Goal: Task Accomplishment & Management: Complete application form

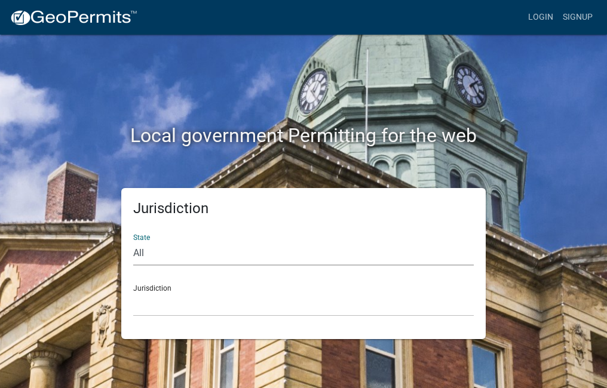
click at [136, 255] on select "All [US_STATE] [US_STATE] [US_STATE] [US_STATE] [US_STATE] [US_STATE] [US_STATE…" at bounding box center [303, 253] width 340 height 24
select select "[US_STATE]"
click at [133, 241] on select "All [US_STATE] [US_STATE] [US_STATE] [US_STATE] [US_STATE] [US_STATE] [US_STATE…" at bounding box center [303, 253] width 340 height 24
click at [156, 293] on select "City of [GEOGRAPHIC_DATA], [US_STATE] City of [GEOGRAPHIC_DATA], [US_STATE] Cit…" at bounding box center [303, 304] width 340 height 24
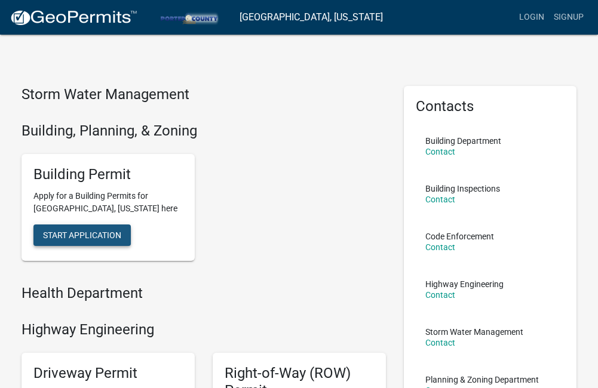
click at [84, 239] on span "Start Application" at bounding box center [82, 235] width 78 height 10
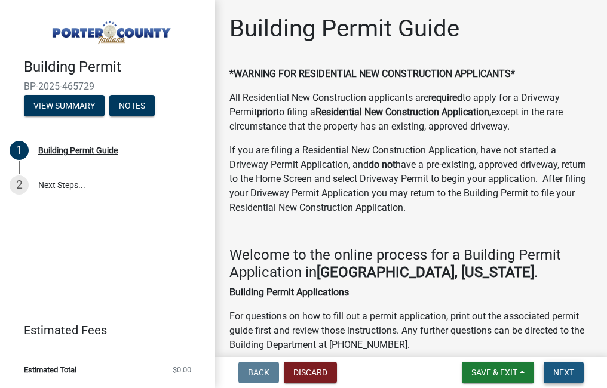
click at [552, 372] on button "Next" at bounding box center [563, 372] width 40 height 21
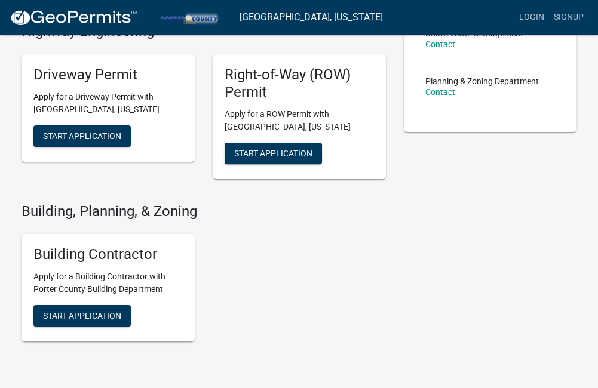
scroll to position [355, 0]
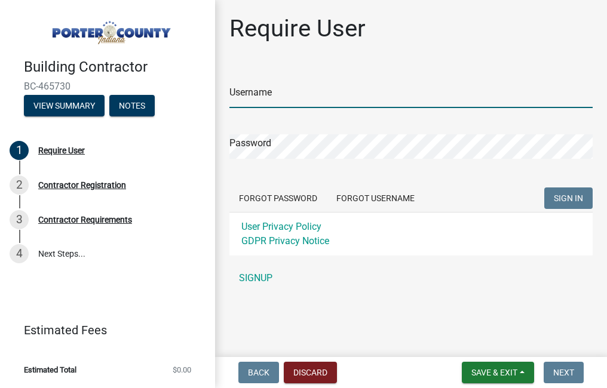
type input "VmcCarthy"
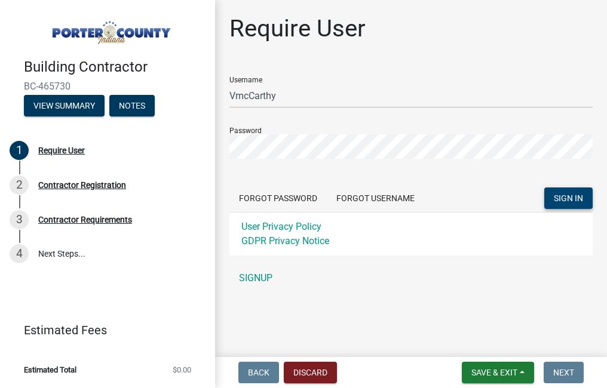
click at [570, 200] on span "SIGN IN" at bounding box center [567, 198] width 29 height 10
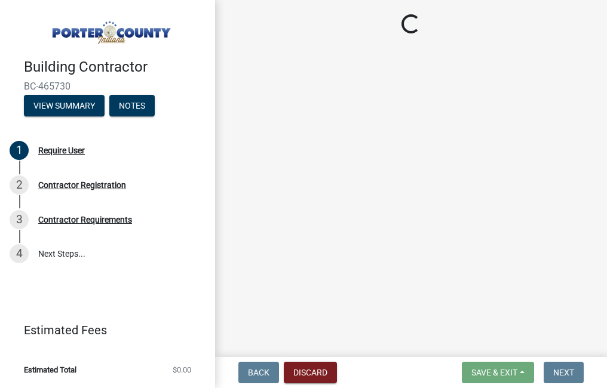
select select "IN"
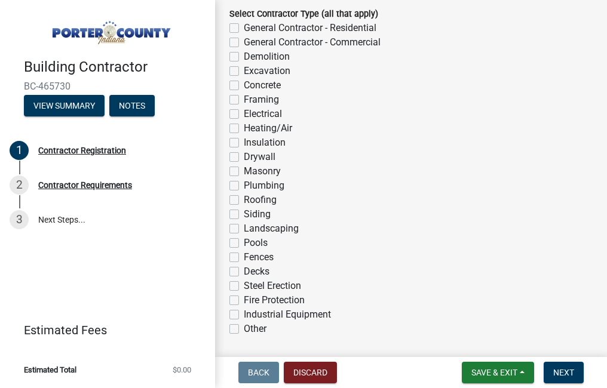
scroll to position [119, 0]
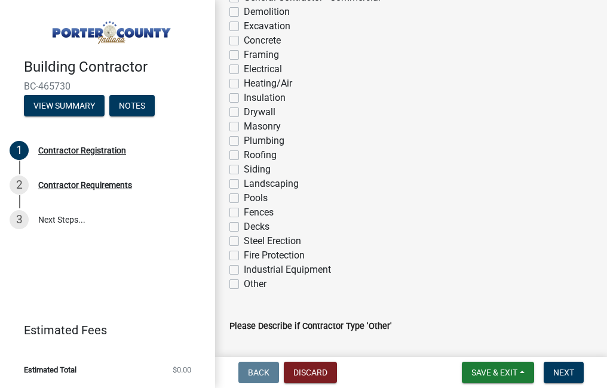
click at [244, 142] on label "Plumbing" at bounding box center [264, 141] width 41 height 14
click at [244, 142] on input "Plumbing" at bounding box center [248, 138] width 8 height 8
checkbox input "true"
checkbox input "false"
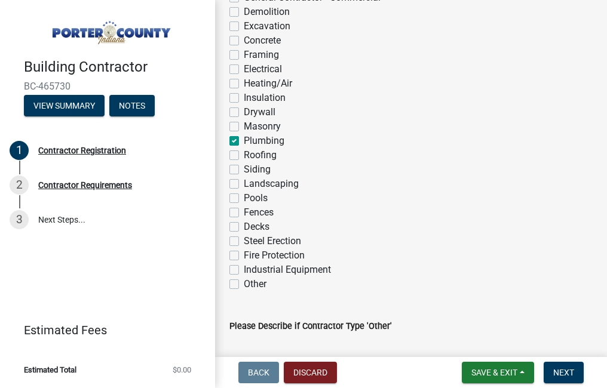
checkbox input "false"
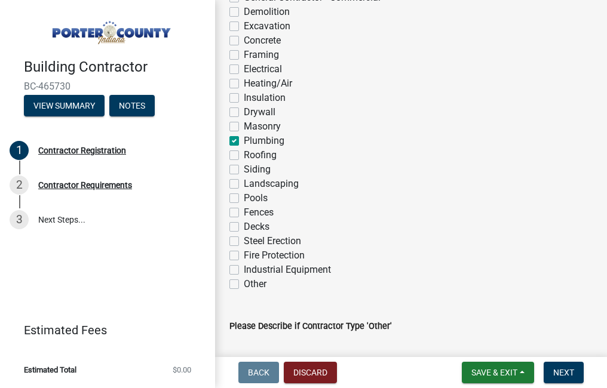
checkbox input "false"
checkbox input "true"
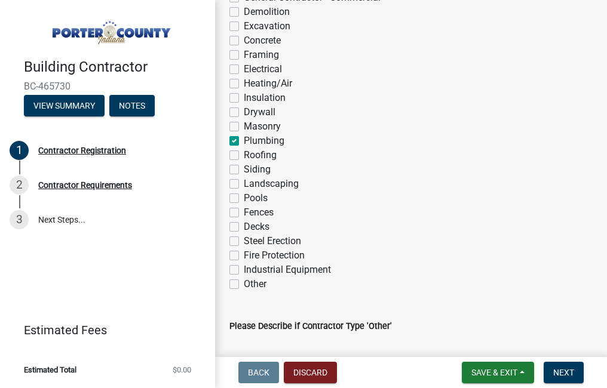
checkbox input "false"
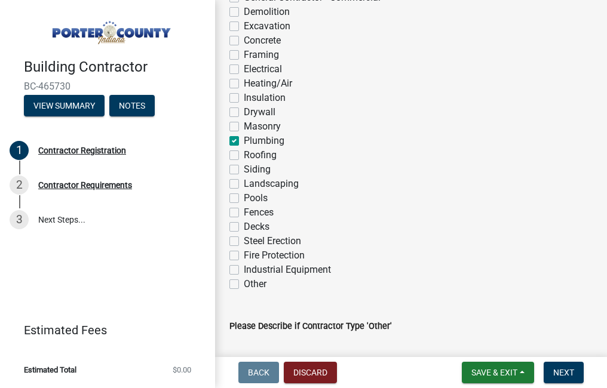
checkbox input "false"
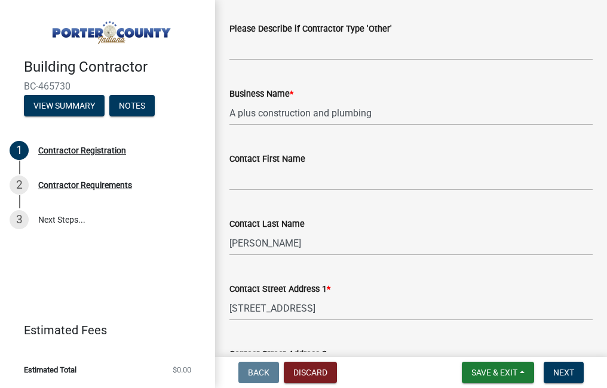
scroll to position [418, 0]
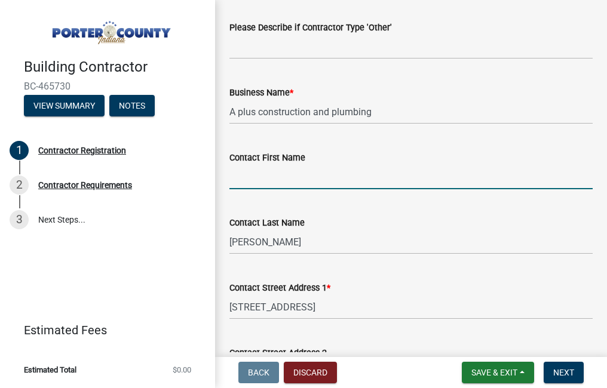
click at [272, 168] on input "Contact First Name" at bounding box center [410, 177] width 363 height 24
type input "[PERSON_NAME]"
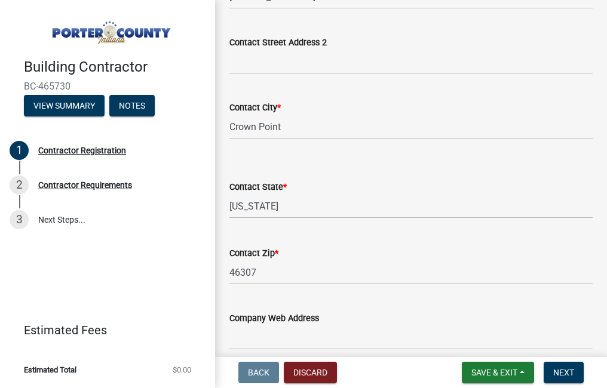
scroll to position [716, 0]
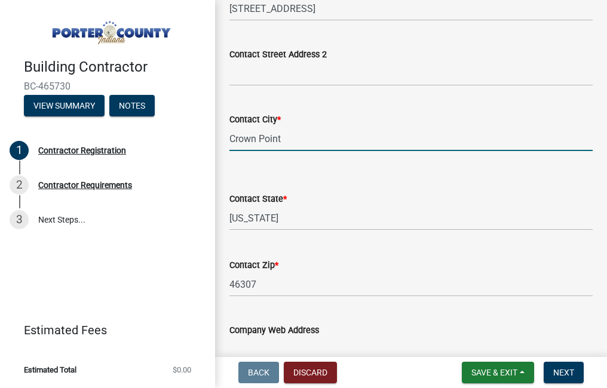
click at [276, 137] on input "Crown Point" at bounding box center [410, 139] width 363 height 24
drag, startPoint x: 291, startPoint y: 137, endPoint x: 220, endPoint y: 142, distance: 70.6
click at [220, 142] on div "Contact City * [GEOGRAPHIC_DATA]" at bounding box center [410, 124] width 381 height 56
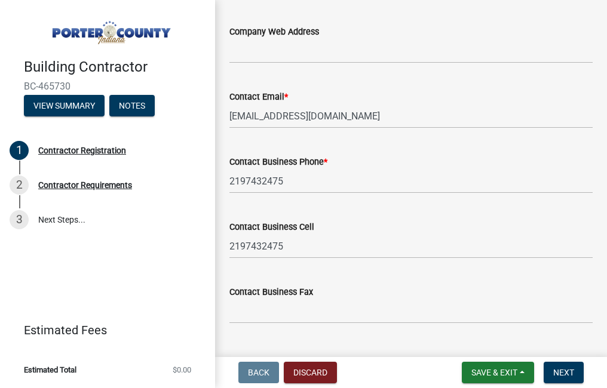
scroll to position [1042, 0]
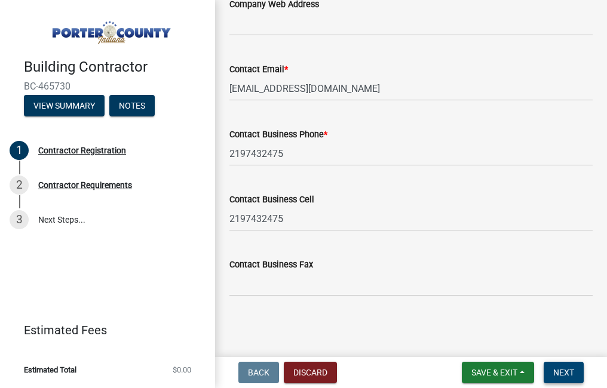
type input "[GEOGRAPHIC_DATA]"
click at [559, 373] on span "Next" at bounding box center [563, 373] width 21 height 10
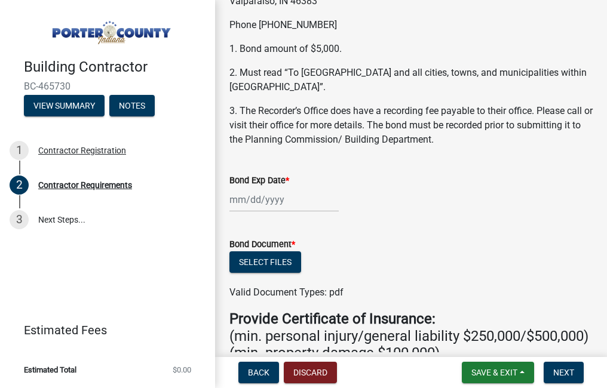
scroll to position [119, 0]
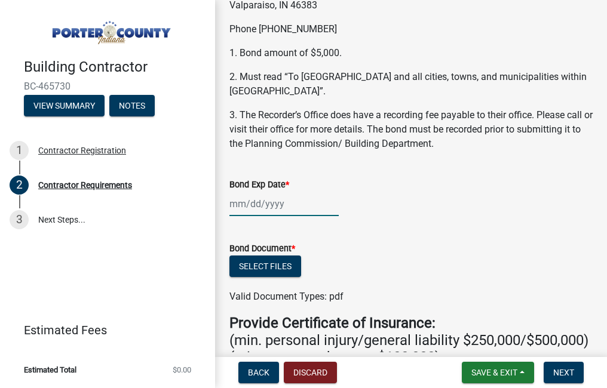
click at [245, 201] on div at bounding box center [283, 204] width 109 height 24
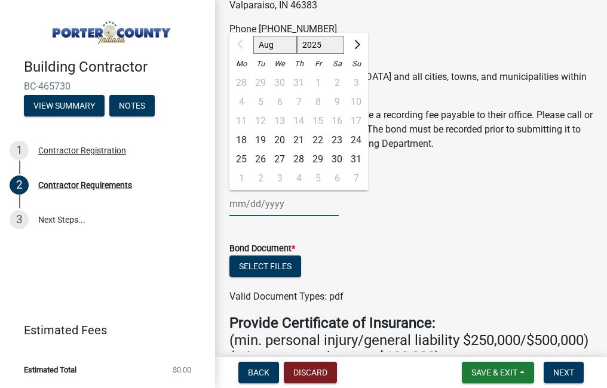
click at [242, 208] on input "Bond Exp Date *" at bounding box center [283, 204] width 109 height 24
type input "081526"
drag, startPoint x: 318, startPoint y: 43, endPoint x: 329, endPoint y: 41, distance: 11.6
click at [322, 43] on select "2025 2026 2027 2028 2029 2030 2031 2032 2033 2034 2035 2036 2037 2038 2039 2040…" at bounding box center [321, 45] width 48 height 18
select select "2026"
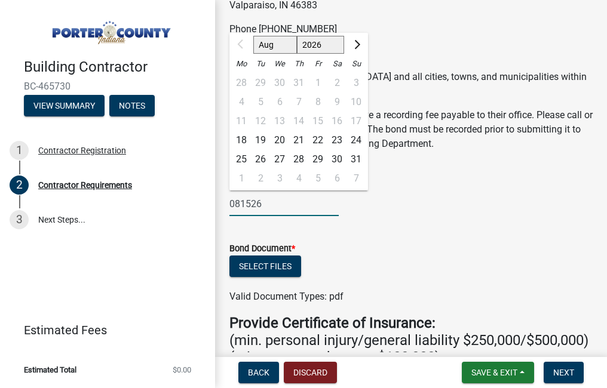
click at [297, 36] on select "2025 2026 2027 2028 2029 2030 2031 2032 2033 2034 2035 2036 2037 2038 2039 2040…" at bounding box center [321, 45] width 48 height 18
click at [352, 120] on div "16" at bounding box center [355, 121] width 19 height 19
type input "[DATE]"
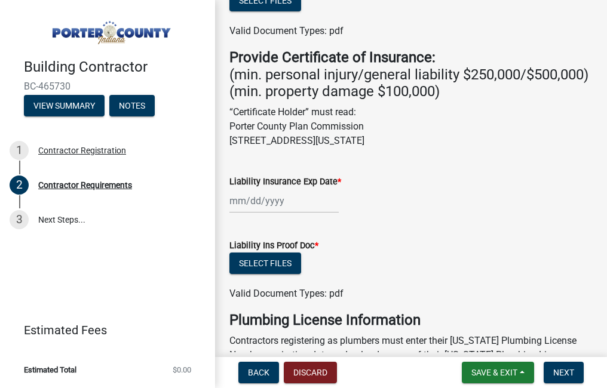
scroll to position [418, 0]
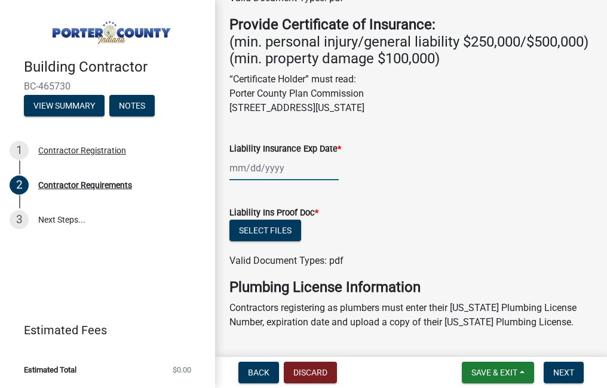
click at [244, 180] on div at bounding box center [283, 168] width 109 height 24
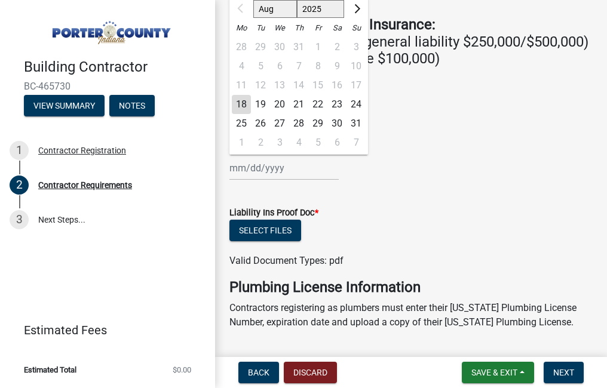
click at [325, 18] on select "2025 2026 2027 2028 2029 2030 2031 2032 2033 2034 2035 2036 2037 2038 2039 2040…" at bounding box center [321, 9] width 48 height 18
select select "2026"
click at [297, 17] on select "2025 2026 2027 2028 2029 2030 2031 2032 2033 2034 2035 2036 2037 2038 2039 2040…" at bounding box center [321, 9] width 48 height 18
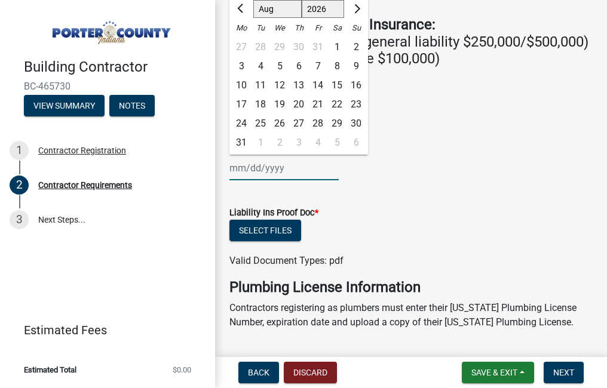
click at [273, 18] on select "Jan Feb Mar Apr May Jun [DATE] Aug Sep Oct Nov Dec" at bounding box center [277, 9] width 48 height 18
select select "1"
click at [253, 17] on select "Jan Feb Mar Apr May Jun [DATE] Aug Sep Oct Nov Dec" at bounding box center [277, 9] width 48 height 18
click at [356, 95] on div "18" at bounding box center [355, 85] width 19 height 19
type input "[DATE]"
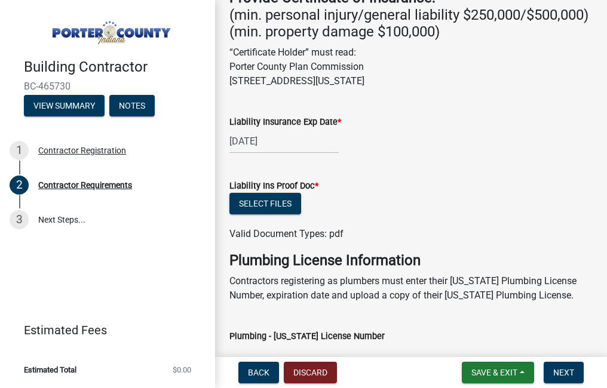
scroll to position [478, 0]
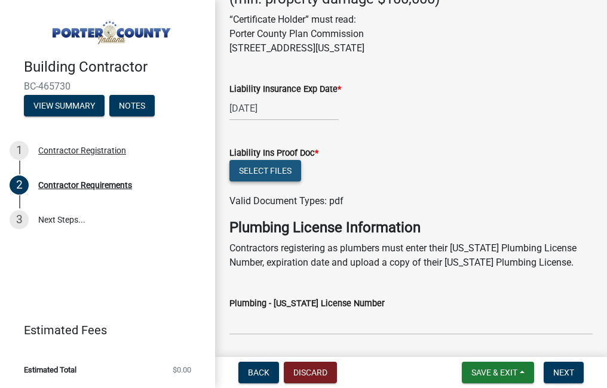
click at [281, 182] on button "Select files" at bounding box center [265, 170] width 72 height 21
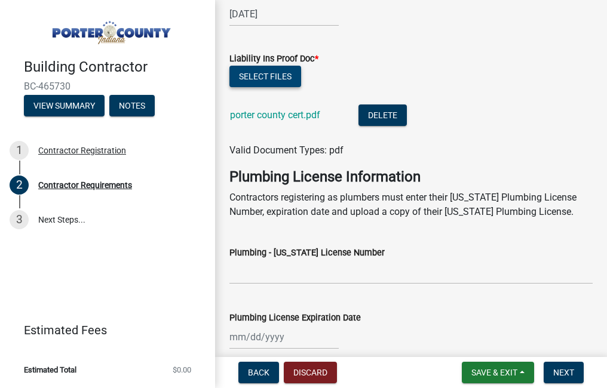
scroll to position [597, 0]
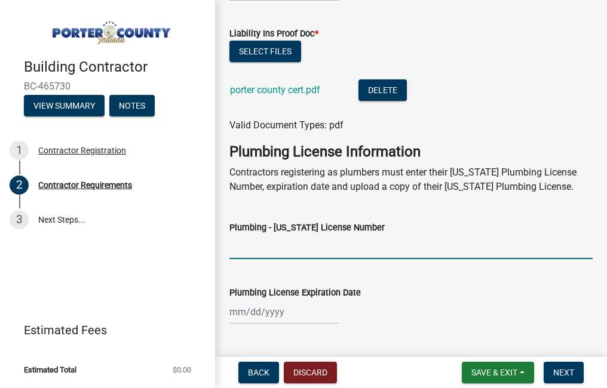
click at [297, 259] on input "Plumbing - [US_STATE] License Number" at bounding box center [410, 247] width 363 height 24
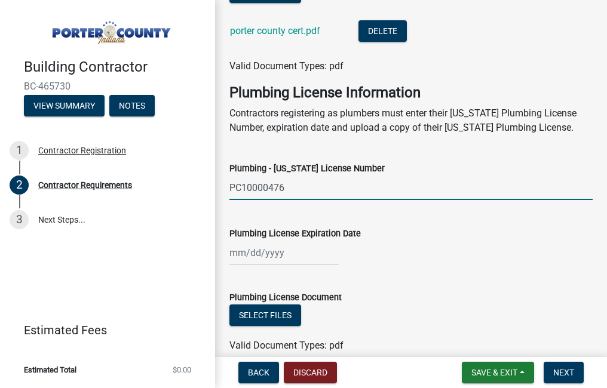
scroll to position [657, 0]
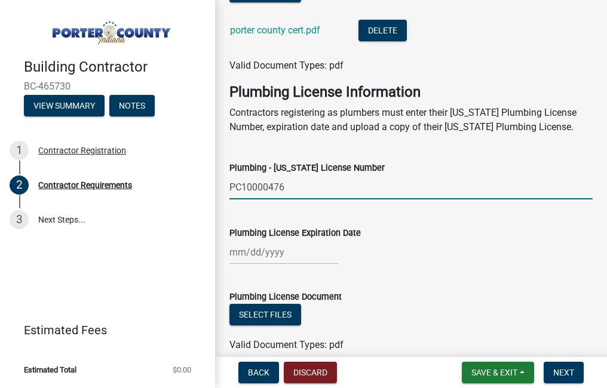
type input "PC10000476"
click at [241, 265] on div at bounding box center [283, 252] width 109 height 24
select select "8"
select select "2025"
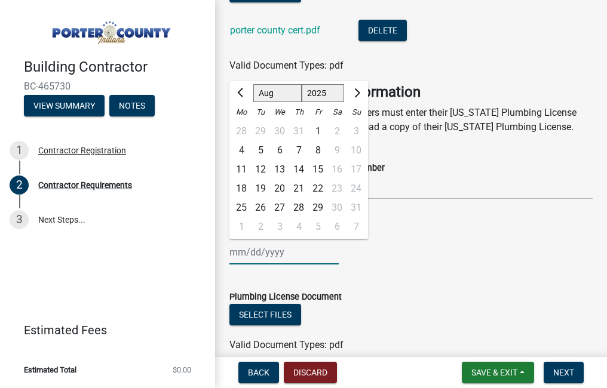
click at [282, 102] on select "Jan Feb Mar Apr May Jun [DATE] Aug Sep Oct Nov Dec" at bounding box center [277, 93] width 48 height 18
select select "12"
click at [253, 101] on select "Jan Feb Mar Apr May Jun [DATE] Aug Sep Oct Nov Dec" at bounding box center [277, 93] width 48 height 18
click at [278, 217] on div "31" at bounding box center [279, 207] width 19 height 19
type input "[DATE]"
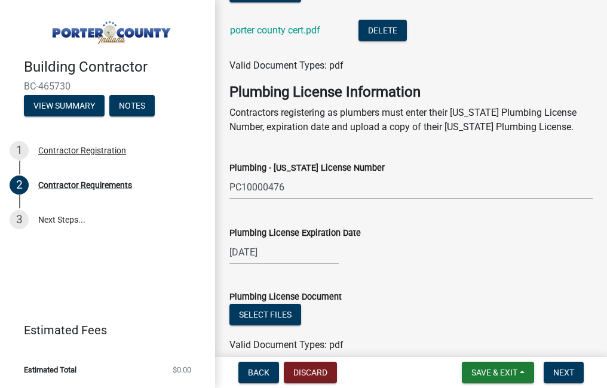
scroll to position [716, 0]
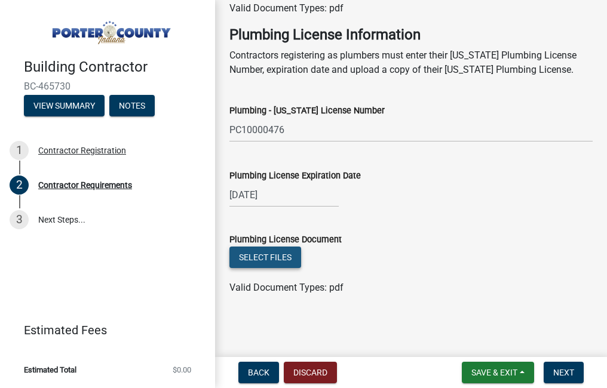
click at [269, 268] on button "Select files" at bounding box center [265, 257] width 72 height 21
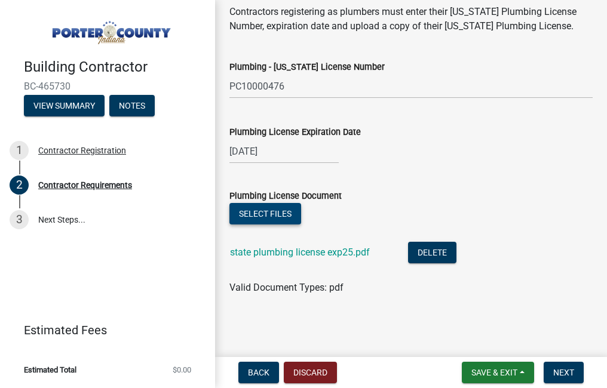
scroll to position [775, 0]
click at [564, 368] on span "Next" at bounding box center [563, 373] width 21 height 10
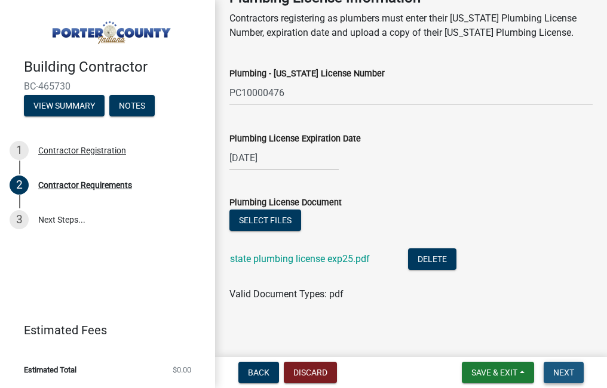
scroll to position [799, 0]
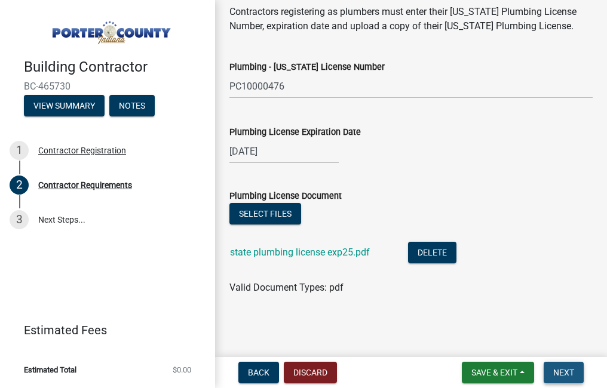
click at [564, 376] on span "Next" at bounding box center [563, 373] width 21 height 10
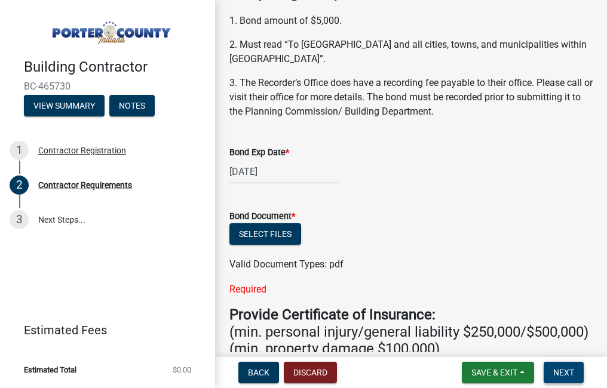
scroll to position [142, 0]
